Goal: Navigation & Orientation: Find specific page/section

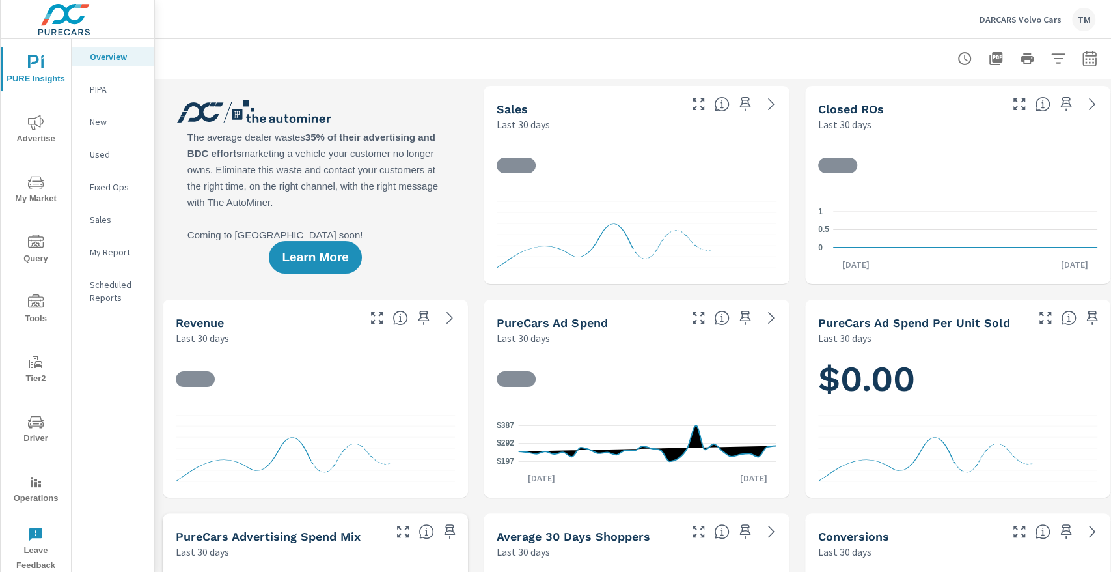
click at [41, 139] on span "Advertise" at bounding box center [36, 131] width 63 height 32
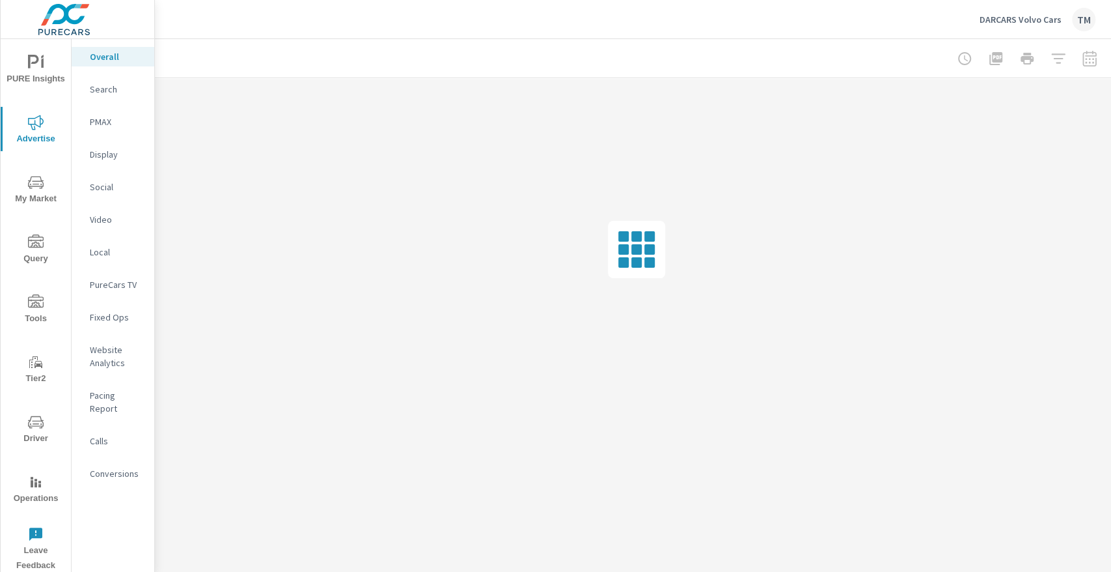
click at [34, 182] on icon "nav menu" at bounding box center [36, 182] width 16 height 16
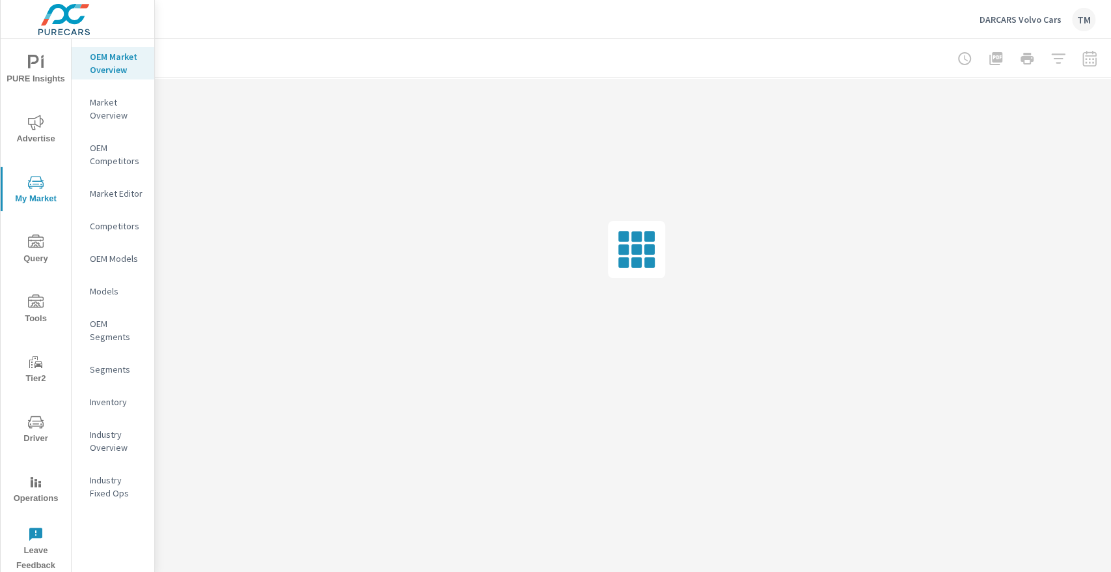
click at [104, 100] on p "Market Overview" at bounding box center [117, 109] width 54 height 26
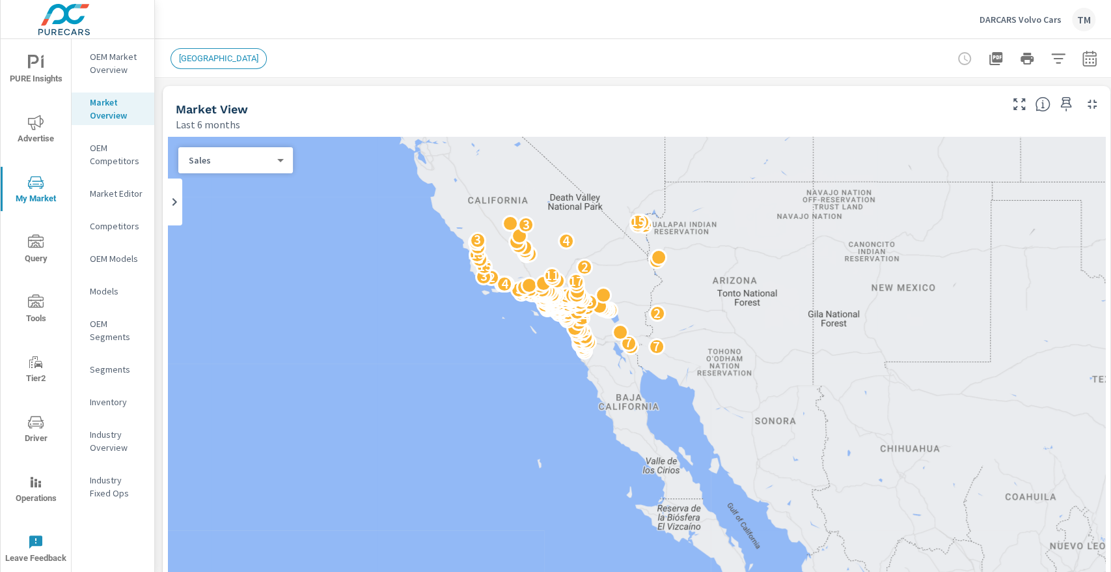
scroll to position [1, 0]
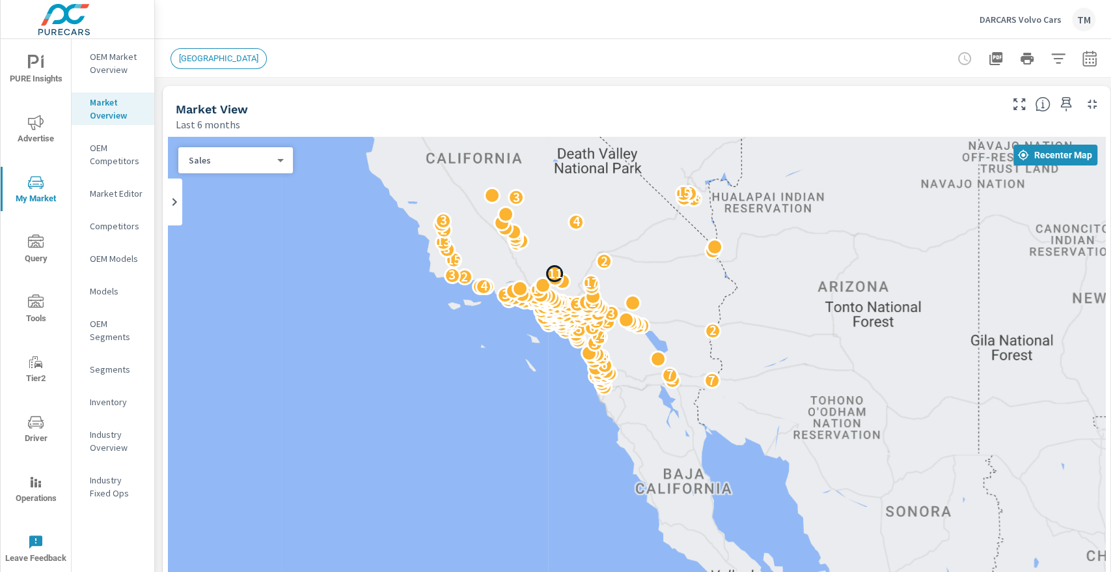
scroll to position [1, 0]
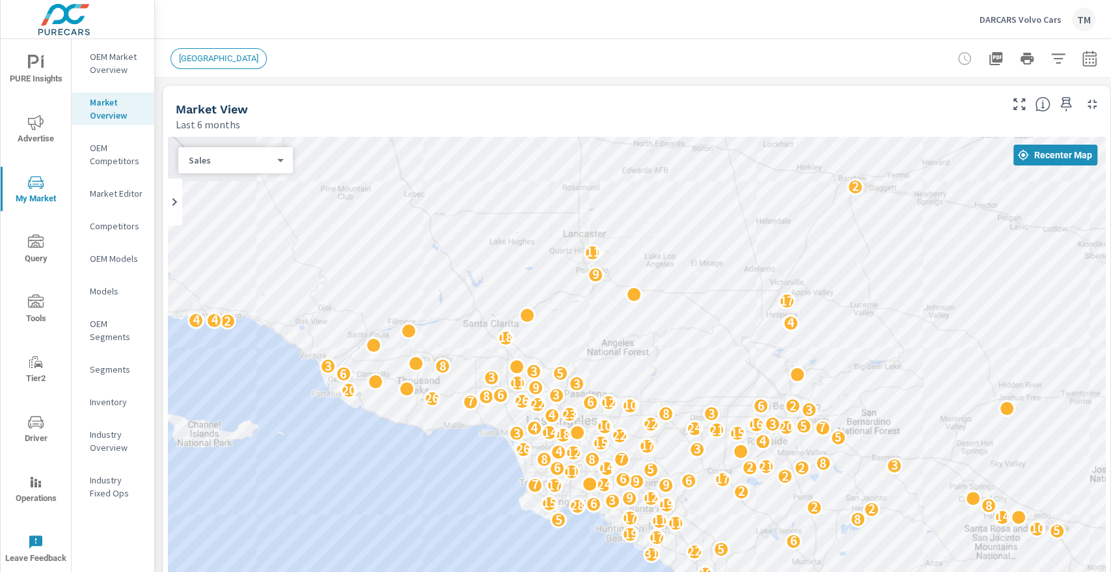
click at [117, 194] on p "Market Editor" at bounding box center [117, 193] width 54 height 13
